Goal: Task Accomplishment & Management: Manage account settings

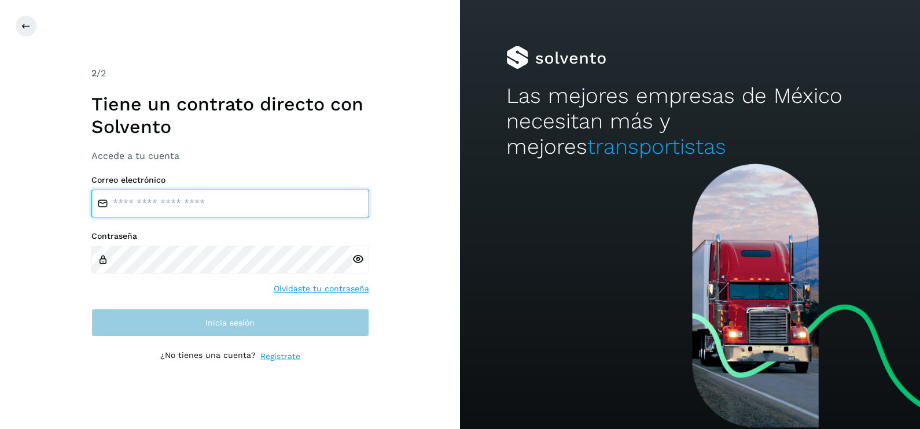
type input "**********"
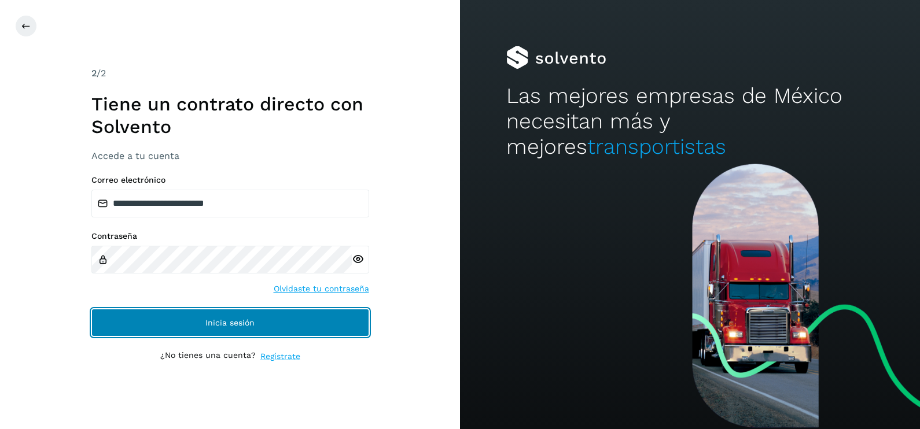
click at [310, 323] on button "Inicia sesión" at bounding box center [230, 323] width 278 height 28
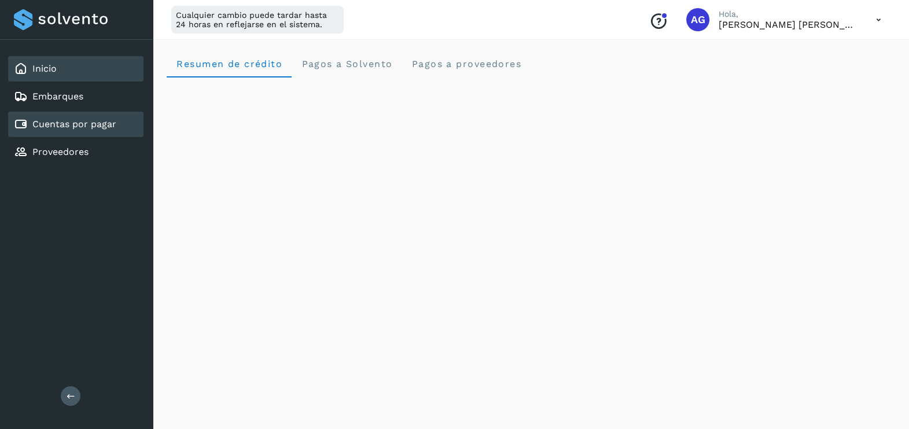
click at [90, 123] on link "Cuentas por pagar" at bounding box center [74, 124] width 84 height 11
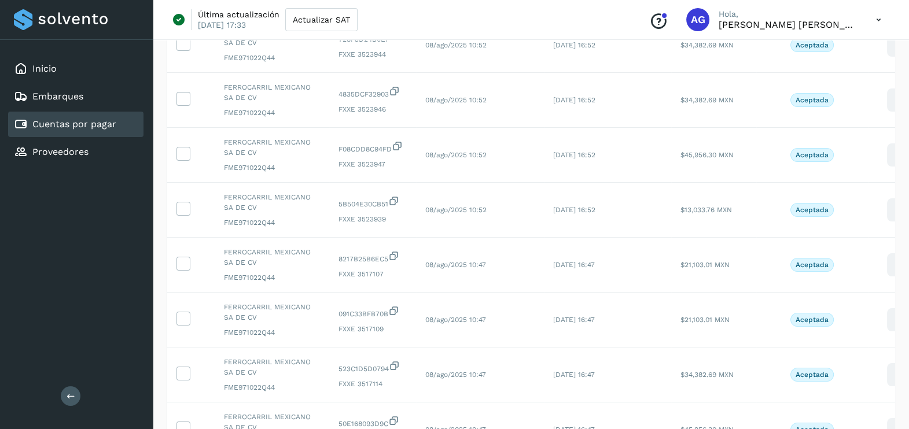
scroll to position [388, 0]
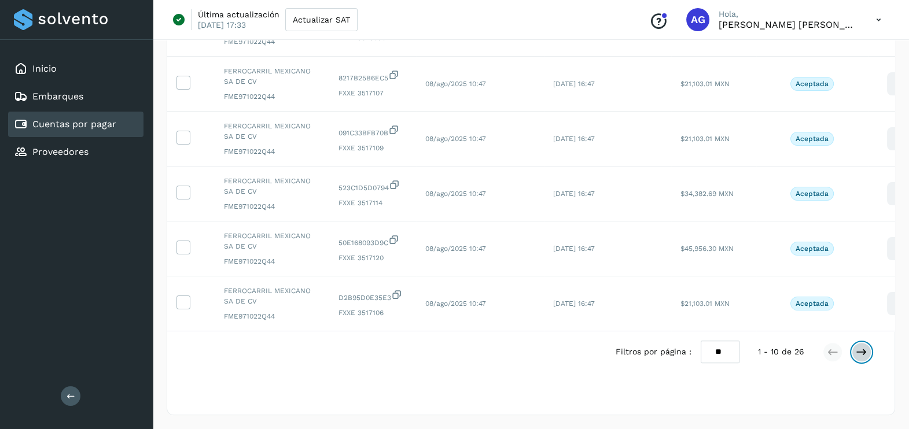
click at [865, 350] on icon at bounding box center [862, 353] width 12 height 12
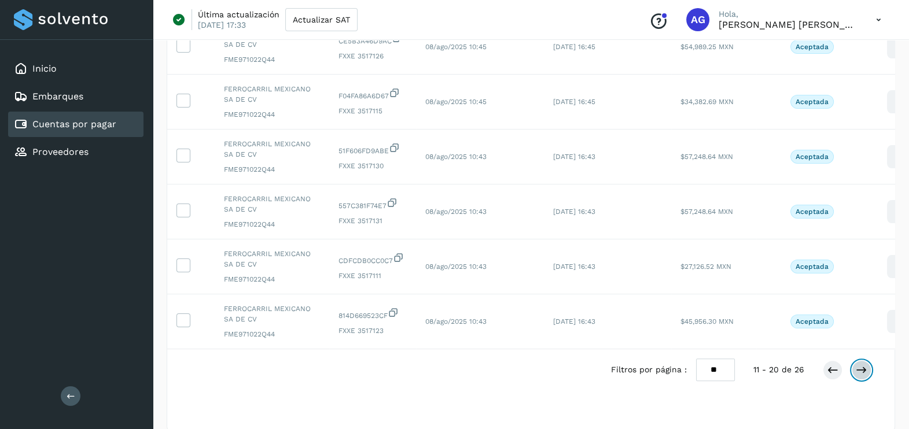
scroll to position [392, 0]
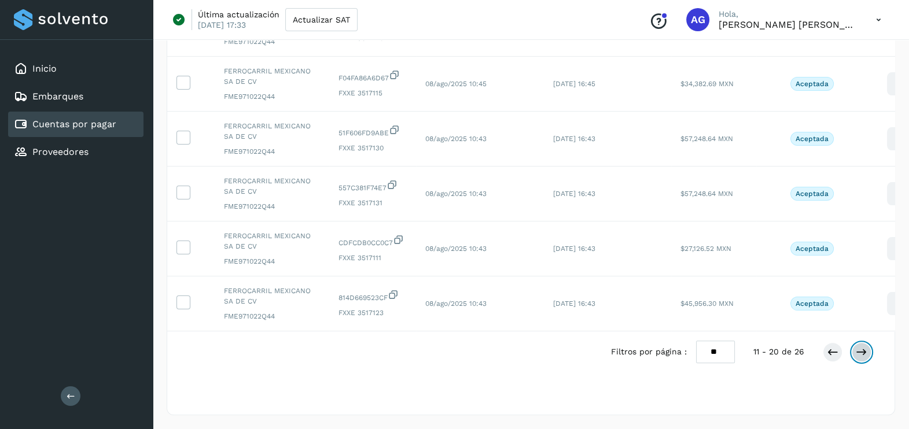
click at [854, 354] on button at bounding box center [862, 353] width 20 height 20
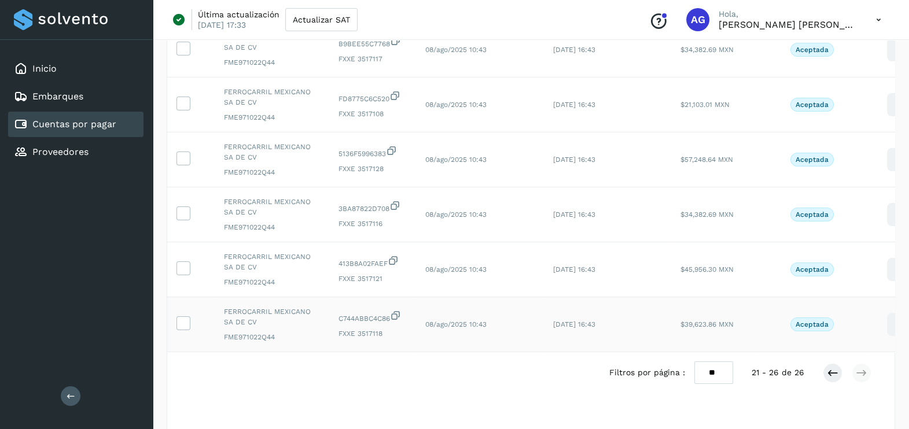
scroll to position [141, 0]
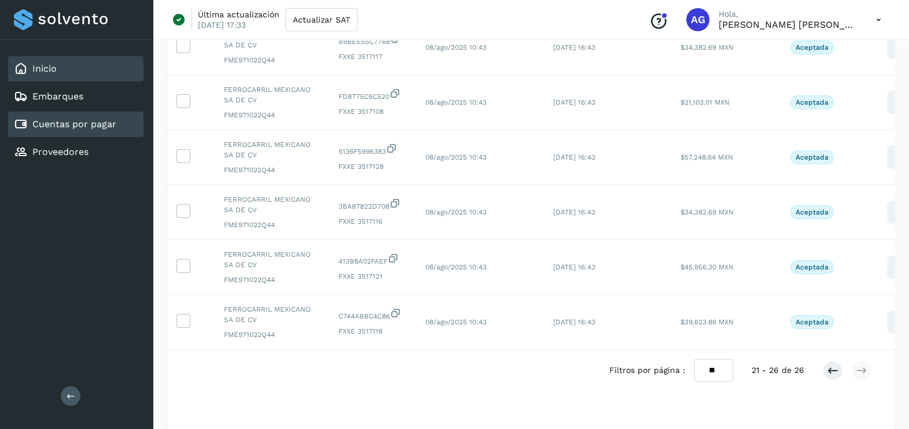
click at [75, 76] on div "Inicio" at bounding box center [75, 68] width 135 height 25
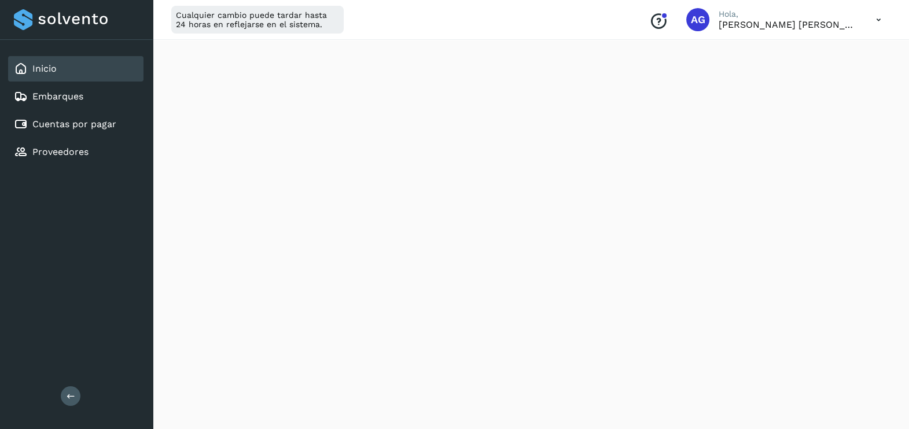
scroll to position [203, 0]
